Goal: Communication & Community: Participate in discussion

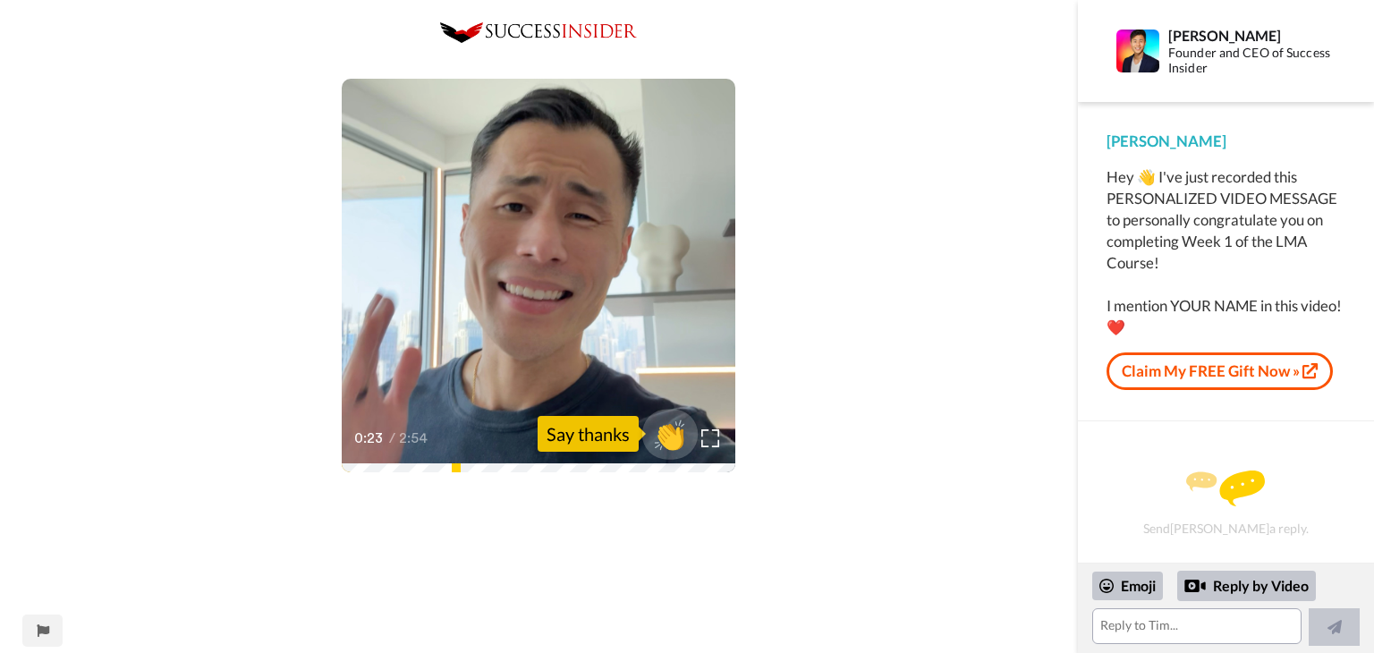
click at [661, 435] on span "👏" at bounding box center [670, 434] width 56 height 36
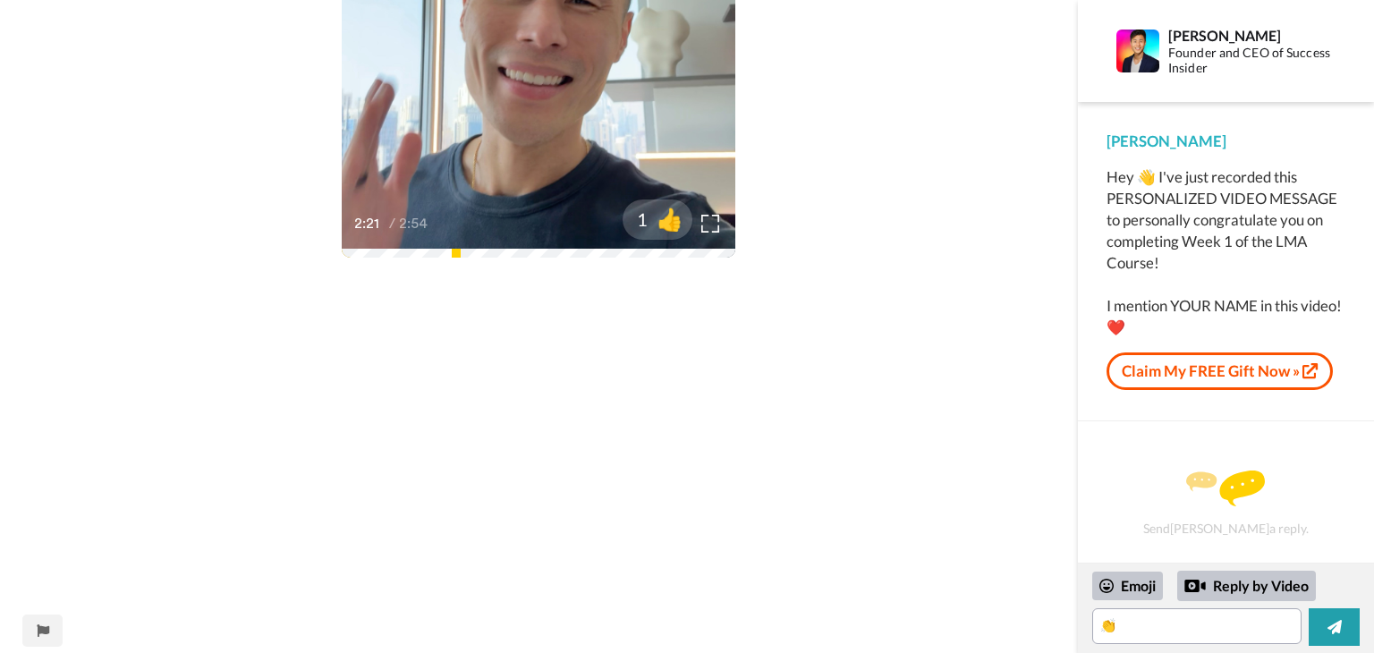
scroll to position [250, 0]
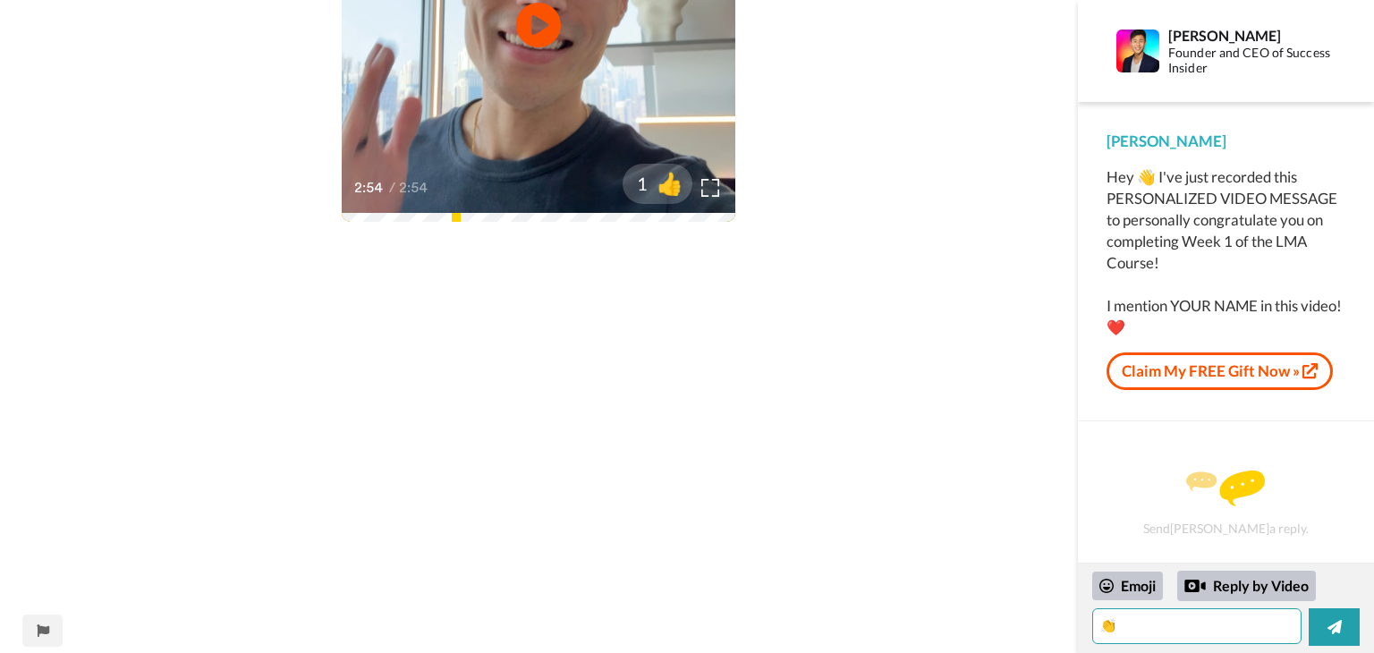
click at [1132, 633] on textarea "👏" at bounding box center [1196, 626] width 209 height 36
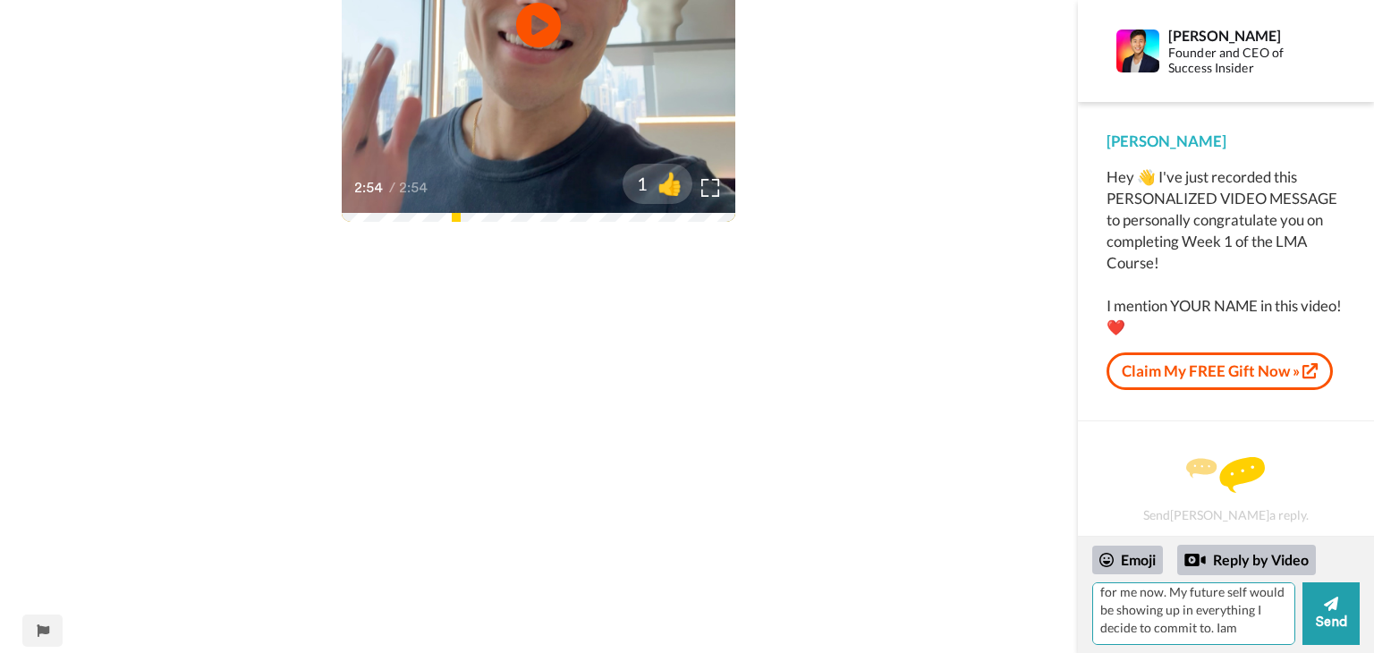
scroll to position [96, 0]
click at [1121, 625] on textarea "👏I have a committed not interested attitude. I have integrity as if nothing cha…" at bounding box center [1193, 613] width 203 height 63
click at [1145, 631] on textarea "👏I have a committed not interested attitude. I have integrity as if nothing cha…" at bounding box center [1193, 613] width 203 height 63
click at [1142, 622] on textarea "👏I have a committed not interested attitude. I have integrity as if nothing cha…" at bounding box center [1193, 613] width 203 height 63
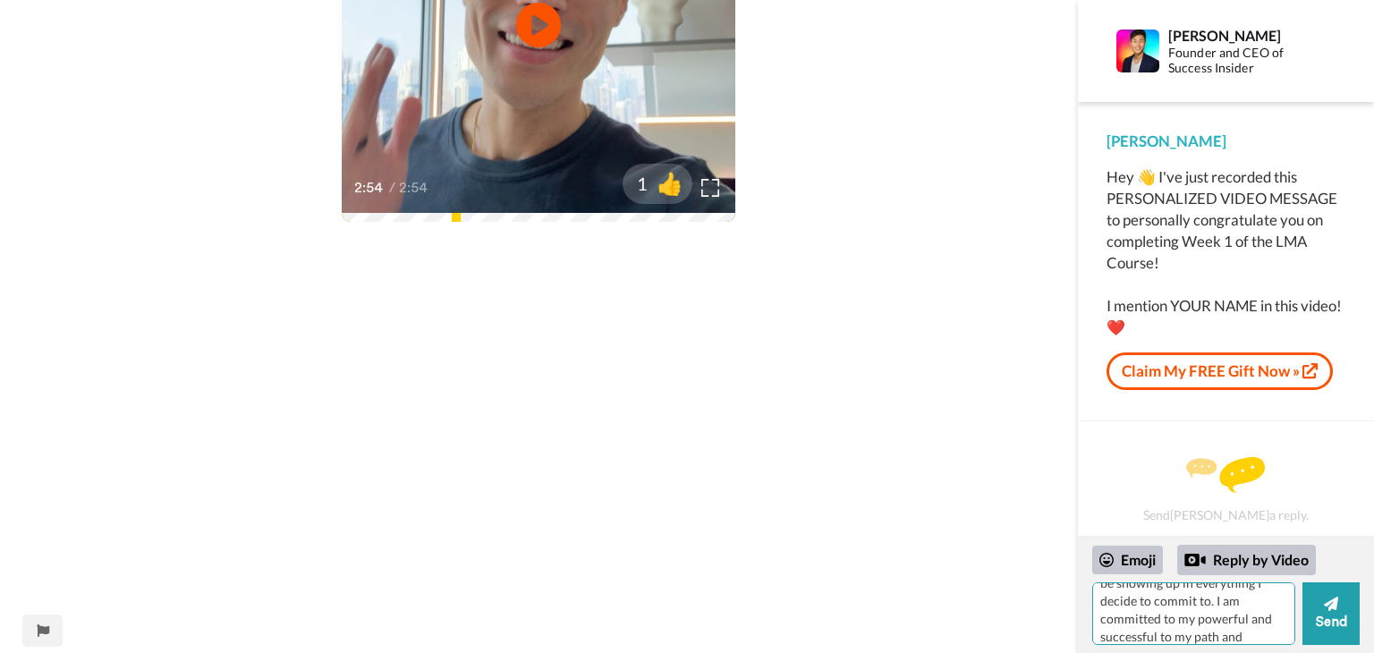
scroll to position [131, 0]
click at [1230, 614] on textarea "👏I have a committed not interested attitude. I have integrity as if nothing cha…" at bounding box center [1193, 613] width 203 height 63
click at [1170, 631] on textarea "👏I have a committed not interested attitude. I have integrity as if nothing cha…" at bounding box center [1193, 613] width 203 height 63
click at [1139, 631] on textarea "👏I have a committed not interested attitude. I have integrity as if nothing cha…" at bounding box center [1193, 613] width 203 height 63
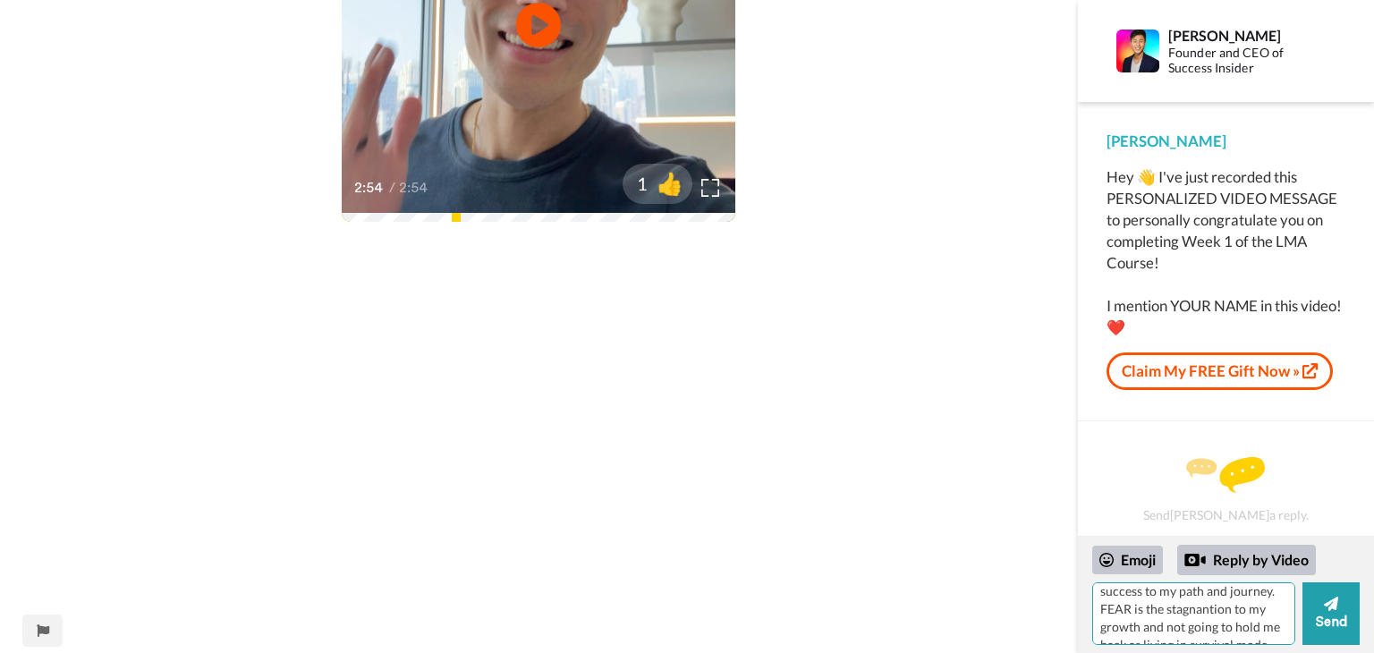
click at [1145, 635] on textarea "👏I have a committed not interested attitude. I have integrity as if nothing cha…" at bounding box center [1193, 613] width 203 height 63
click at [1139, 625] on textarea "👏I have a committed not interested attitude. I have integrity as if nothing cha…" at bounding box center [1193, 613] width 203 height 63
click at [1241, 627] on textarea "👏I have a committed not interested attitude. I have integrity as if nothing cha…" at bounding box center [1193, 613] width 203 height 63
drag, startPoint x: 1200, startPoint y: 639, endPoint x: 1180, endPoint y: 631, distance: 22.1
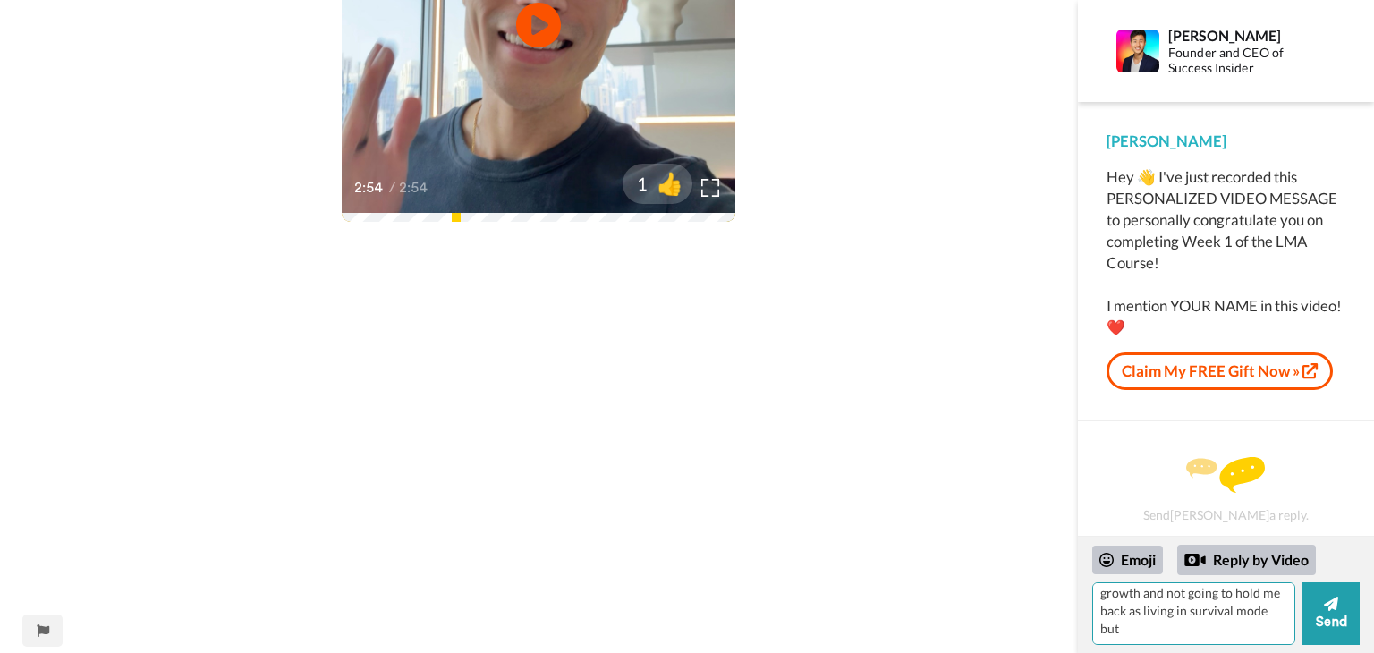
click at [1180, 631] on textarea "👏I have a committed not interested attitude. I have integrity as if nothing cha…" at bounding box center [1193, 613] width 203 height 63
click at [1234, 610] on textarea "👏I have a committed not interested attitude. I have integrity as if nothing cha…" at bounding box center [1193, 613] width 203 height 63
click at [1206, 633] on textarea "👏I have a committed not interested attitude. I have integrity as if nothing cha…" at bounding box center [1193, 613] width 203 height 63
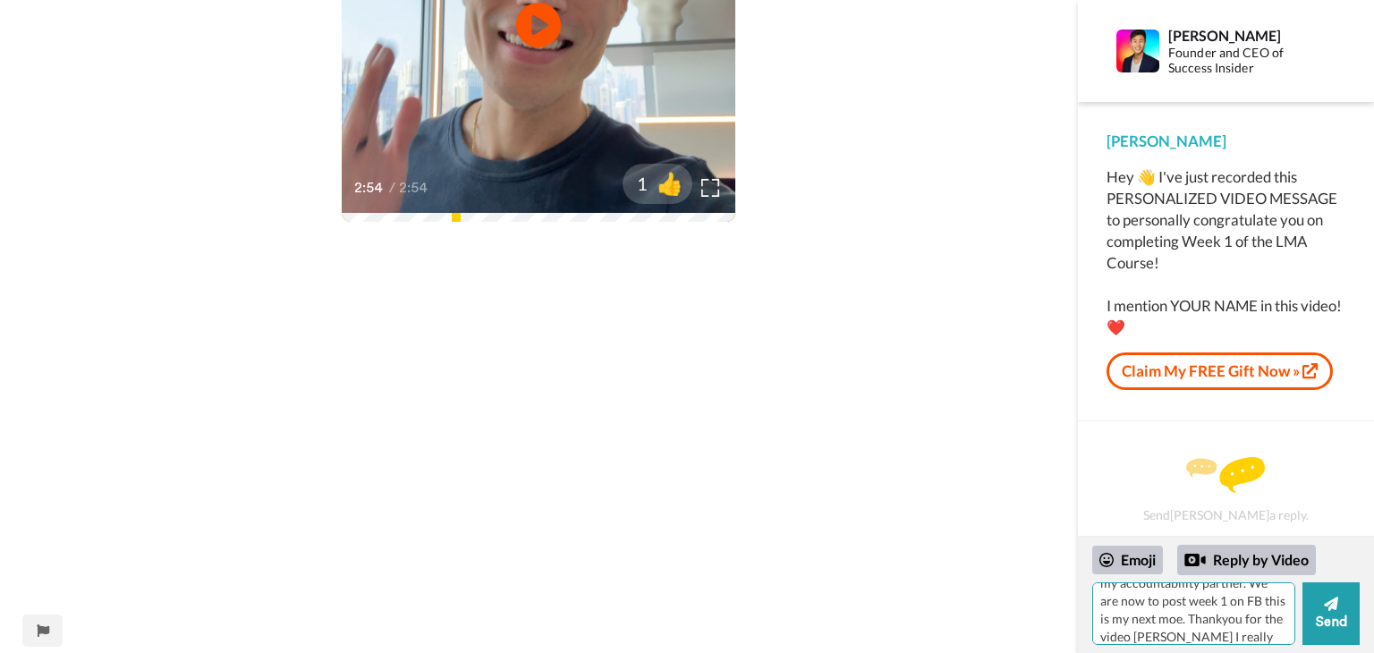
click at [1162, 637] on textarea "👏I have a committed not interested attitude. I have integrity as if nothing cha…" at bounding box center [1193, 613] width 203 height 63
click at [1153, 631] on textarea "👏I have a committed not interested attitude. I have integrity as if nothing cha…" at bounding box center [1193, 613] width 203 height 63
click at [1256, 627] on textarea "👏I have a committed not interested attitude. I have integrity as if nothing cha…" at bounding box center [1193, 613] width 203 height 63
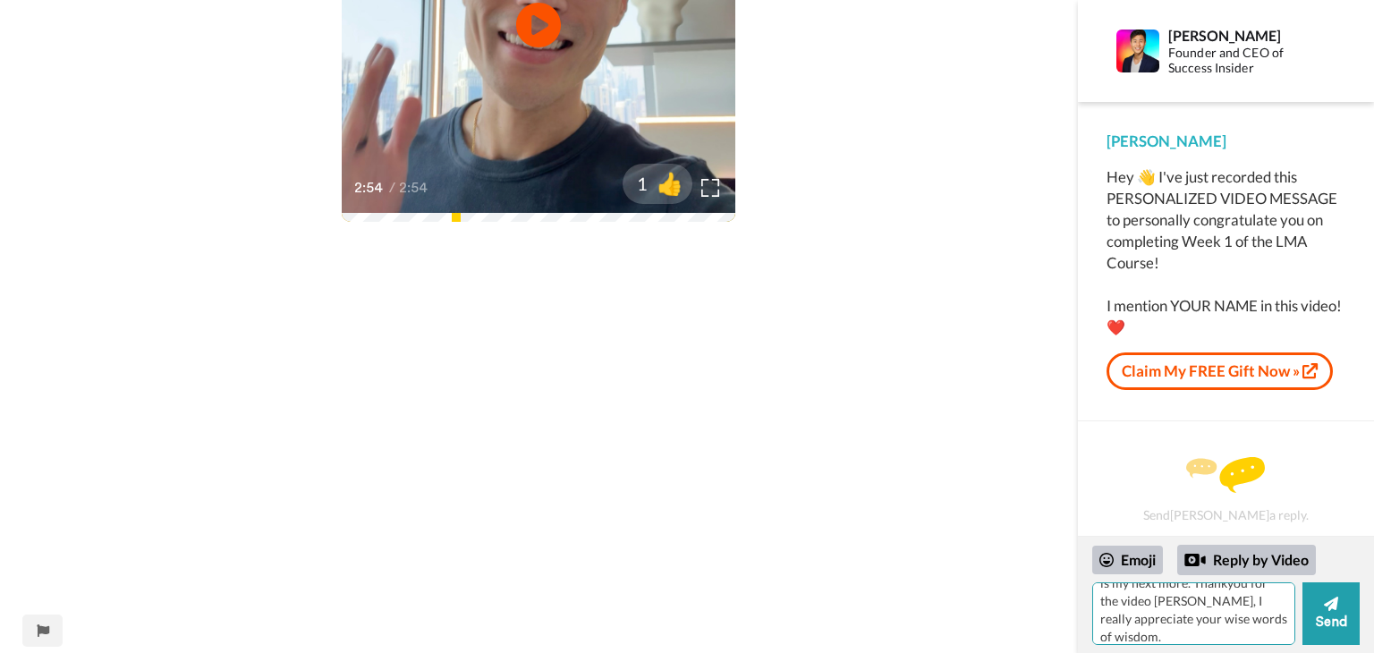
click at [1215, 599] on textarea "👏I have a committed not interested attitude. I have integrity as if nothing cha…" at bounding box center [1193, 613] width 203 height 63
click at [1238, 620] on textarea "👏I have a committed not interested attitude. I have integrity as if nothing cha…" at bounding box center [1193, 613] width 203 height 63
click at [1210, 625] on textarea "👏I have a committed not interested attitude. I have integrity as if nothing cha…" at bounding box center [1193, 613] width 203 height 63
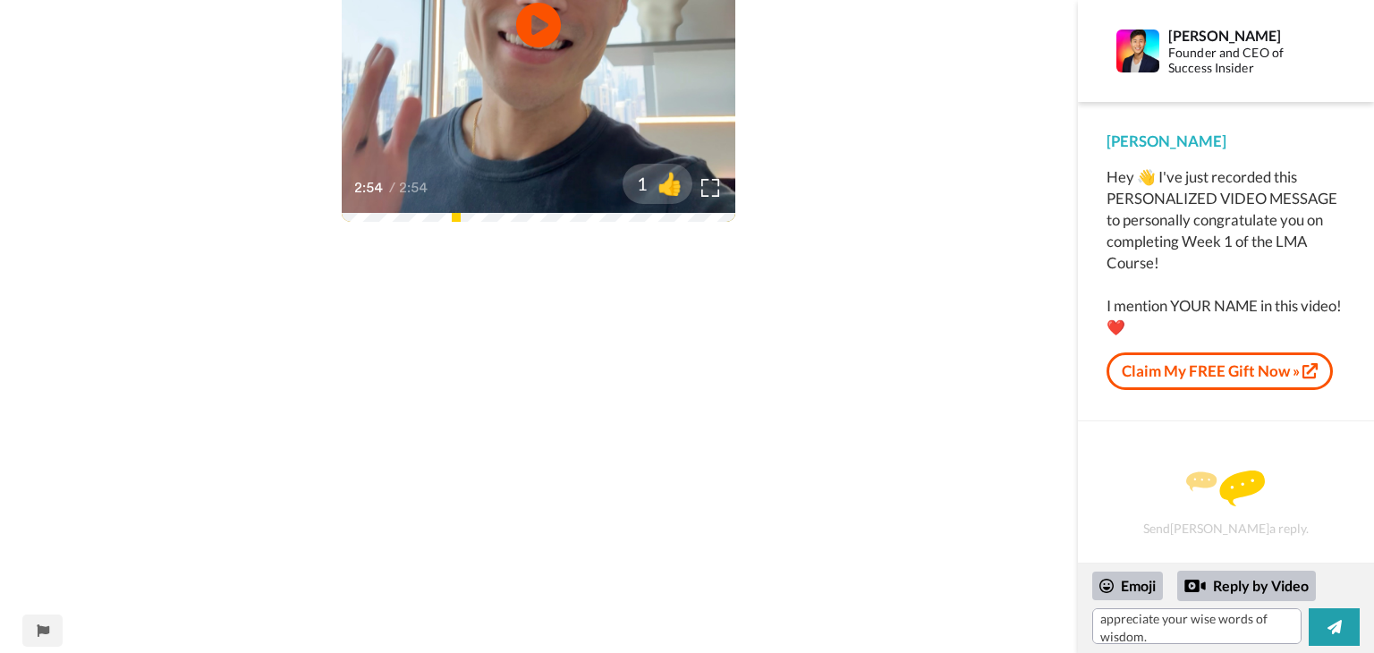
scroll to position [328, 0]
click at [998, 476] on div "Play/Pause 2:54 / 2:54 1 👍" at bounding box center [539, 587] width 1078 height 1630
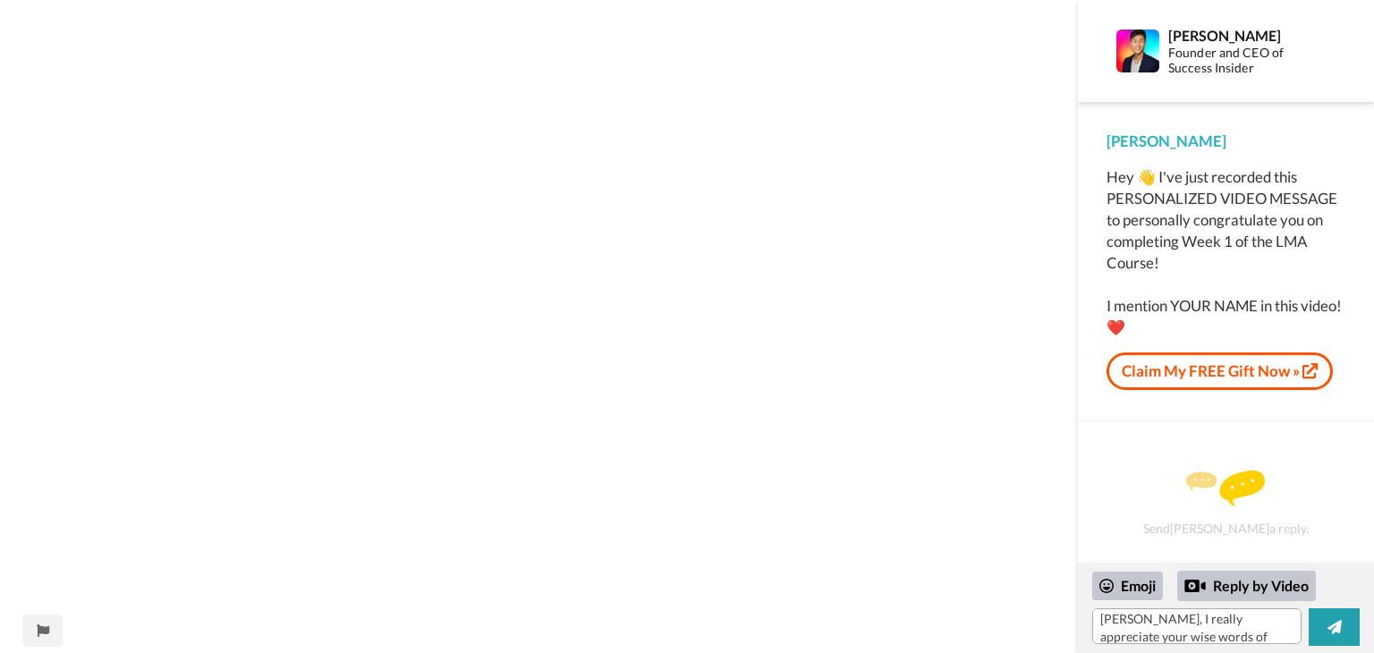
scroll to position [1000, 0]
click at [1260, 634] on textarea "👏I have a committed not interested attitude. I have integrity as if nothing cha…" at bounding box center [1196, 626] width 209 height 36
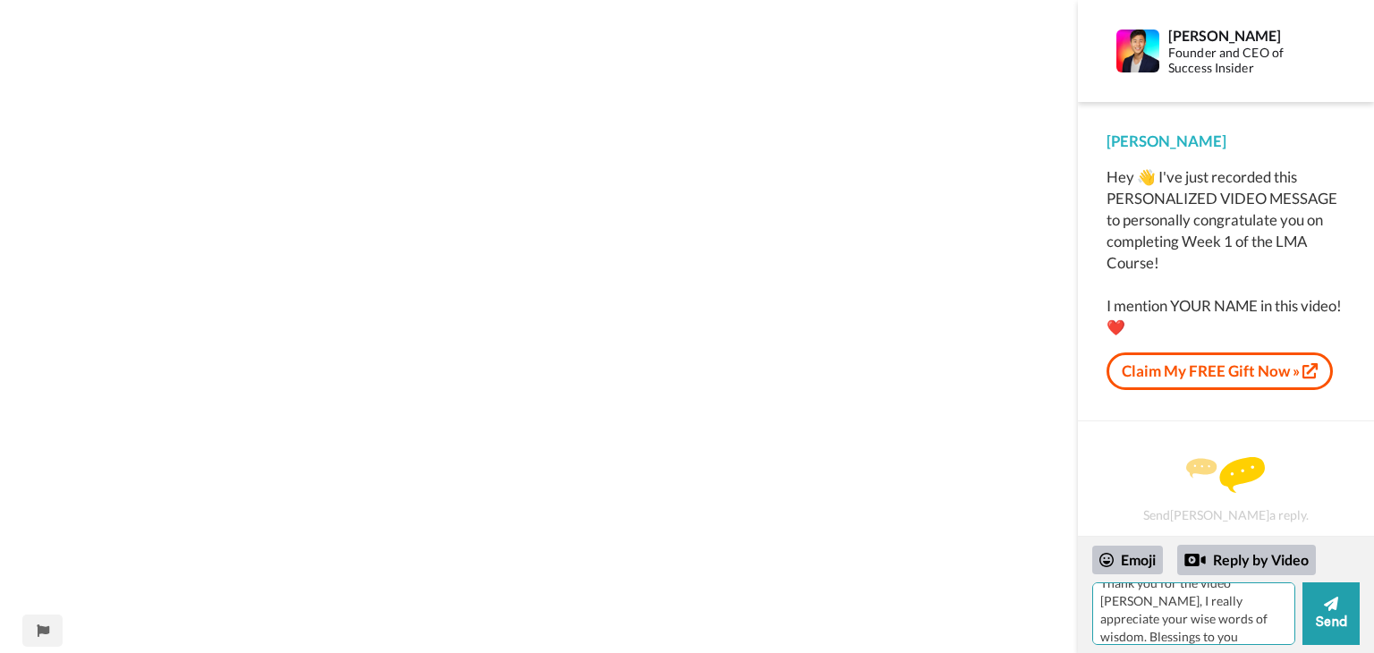
scroll to position [338, 0]
click at [1260, 634] on textarea "👏I have a committed not interested attitude. I have integrity as if nothing cha…" at bounding box center [1193, 613] width 203 height 63
type textarea "👏I have a committed not interested attitude. I have integrity as if nothing cha…"
click at [1331, 627] on button "Send" at bounding box center [1330, 613] width 57 height 63
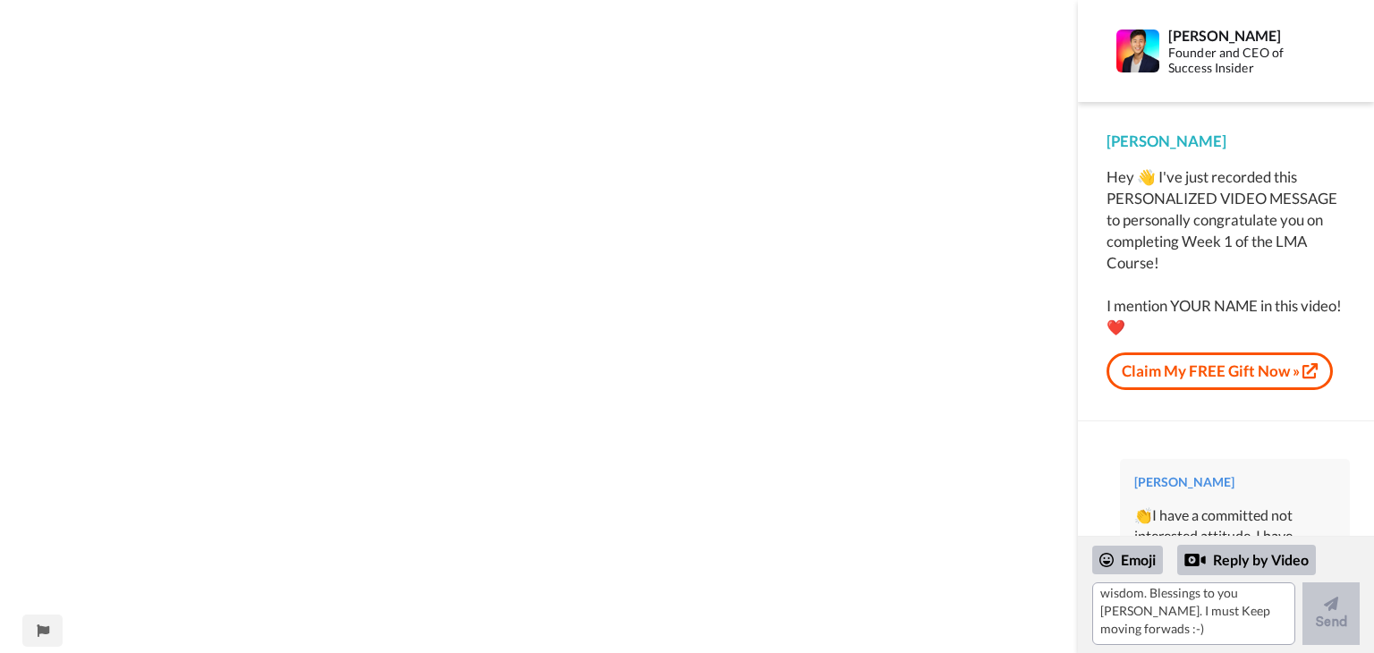
scroll to position [0, 0]
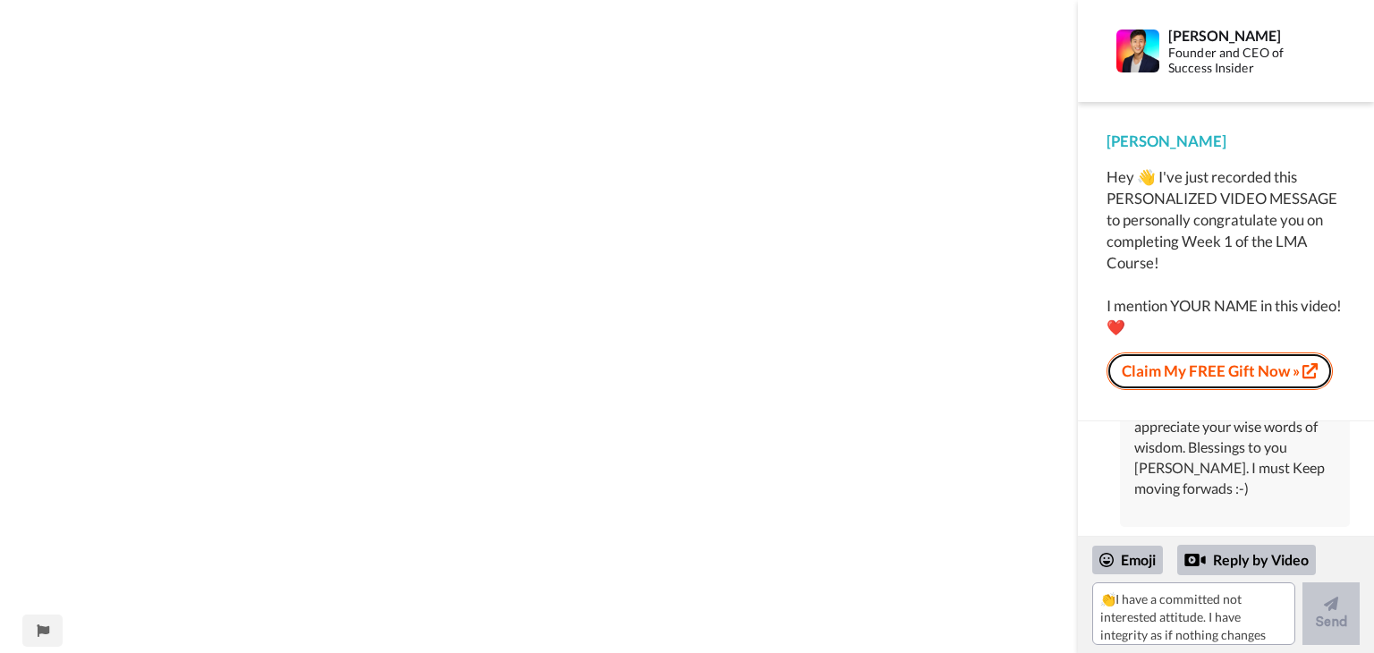
click at [1223, 369] on link "Claim My FREE Gift Now »" at bounding box center [1219, 371] width 226 height 38
